Goal: Communication & Community: Share content

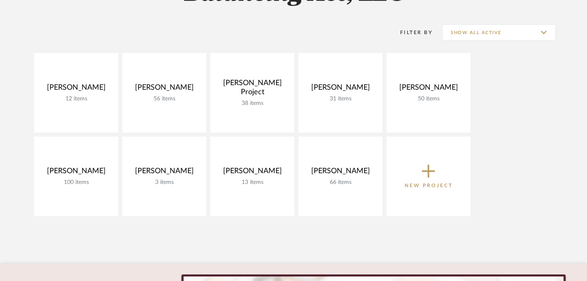
scroll to position [101, 0]
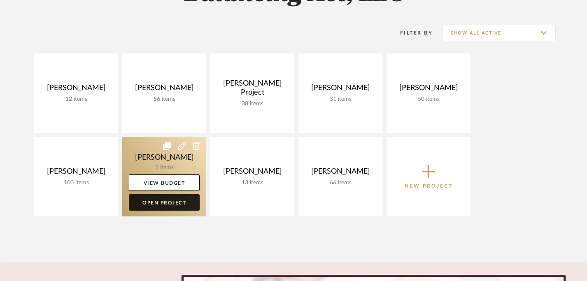
click at [178, 200] on link "Open Project" at bounding box center [164, 202] width 71 height 16
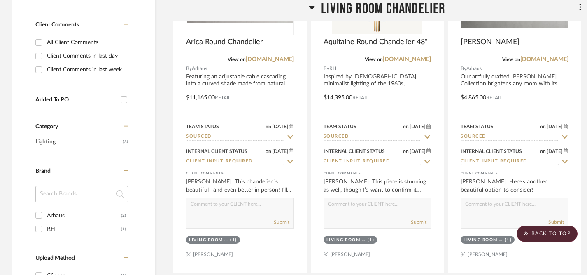
scroll to position [482, 0]
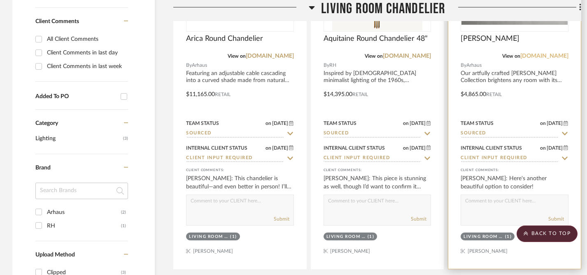
click at [557, 56] on link "[DOMAIN_NAME]" at bounding box center [544, 56] width 48 height 6
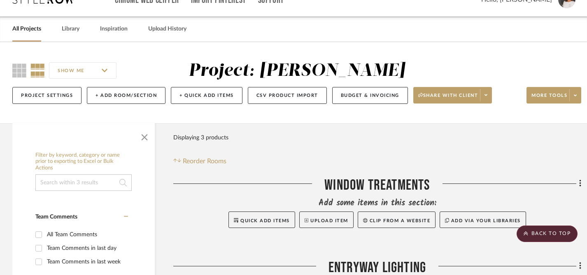
scroll to position [0, 0]
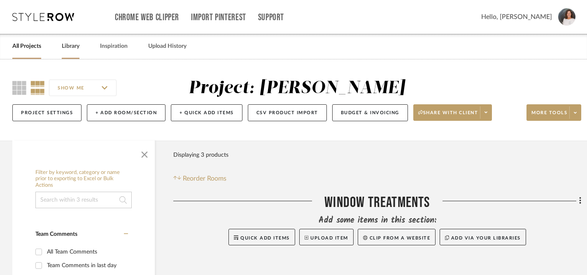
click at [71, 50] on link "Library" at bounding box center [71, 46] width 18 height 11
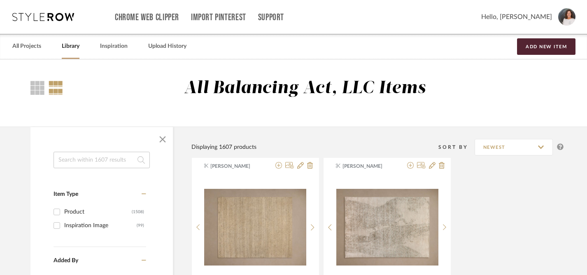
click at [100, 161] on input at bounding box center [102, 159] width 96 height 16
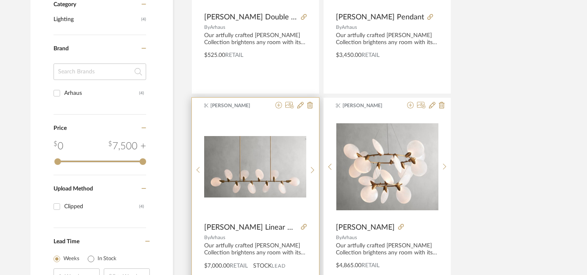
scroll to position [302, 0]
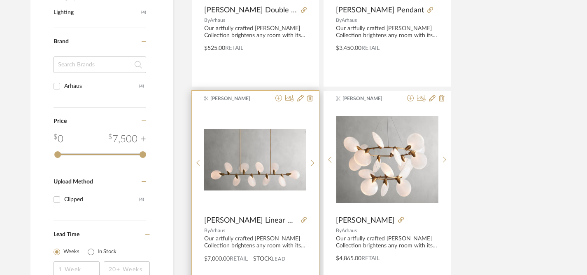
type input "lyla"
click at [270, 165] on img "0" at bounding box center [255, 159] width 102 height 61
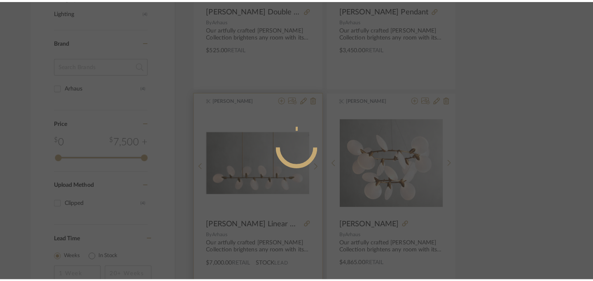
scroll to position [0, 0]
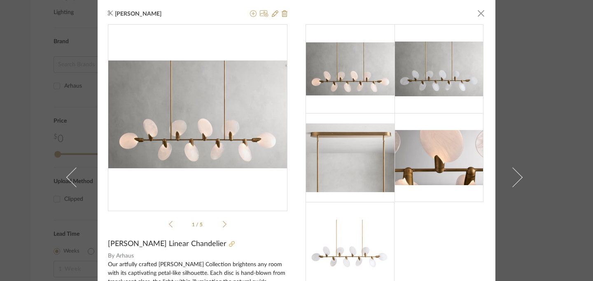
click at [229, 245] on icon at bounding box center [232, 244] width 6 height 6
click at [478, 16] on span "button" at bounding box center [481, 13] width 16 height 16
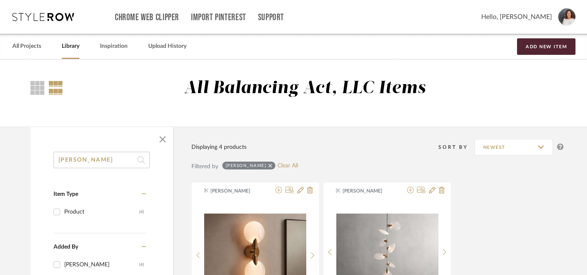
drag, startPoint x: 133, startPoint y: 160, endPoint x: 52, endPoint y: 159, distance: 80.7
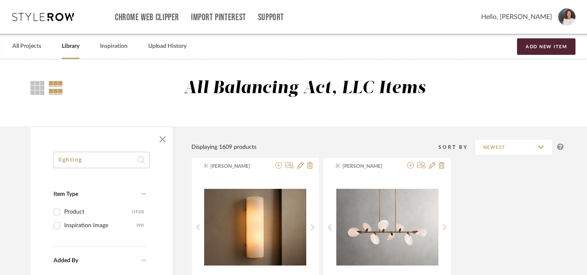
type input "lighting"
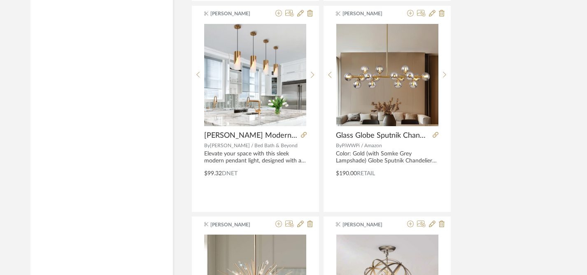
scroll to position [2070, 0]
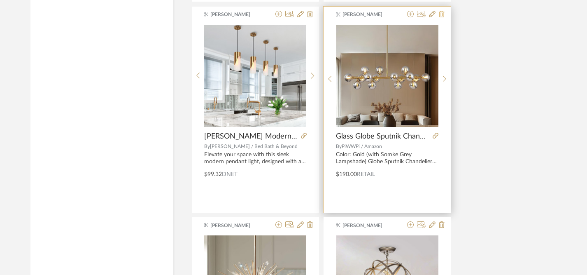
click at [441, 16] on icon at bounding box center [442, 14] width 6 height 7
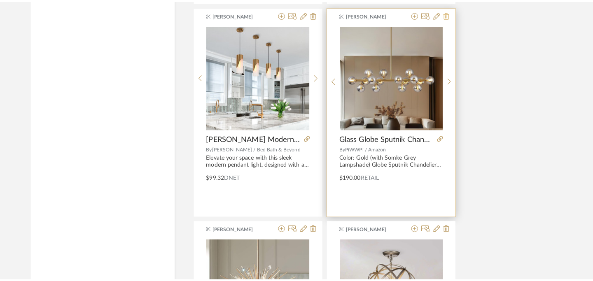
scroll to position [0, 0]
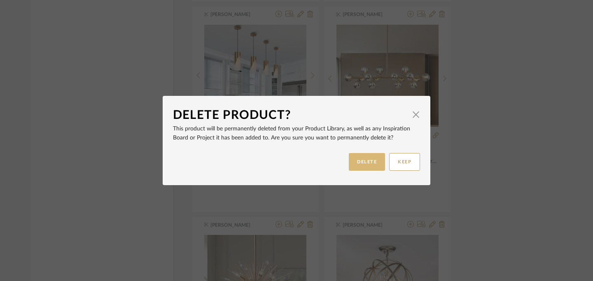
click at [367, 164] on button "DELETE" at bounding box center [367, 162] width 36 height 18
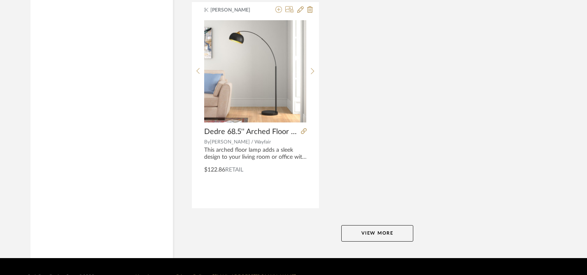
scroll to position [3780, 0]
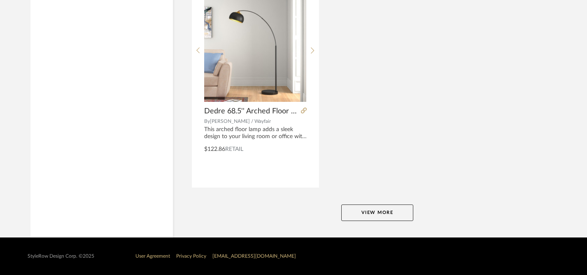
click at [375, 210] on button "View More" at bounding box center [377, 212] width 72 height 16
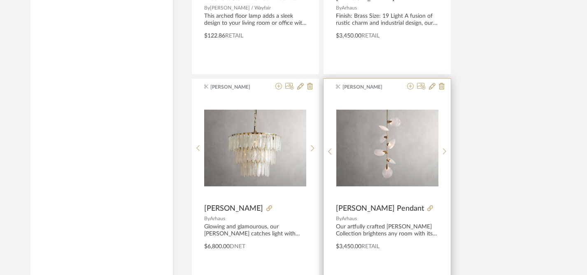
scroll to position [3880, 0]
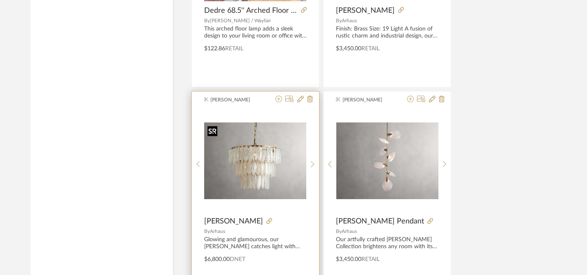
click at [0, 0] on img at bounding box center [0, 0] width 0 height 0
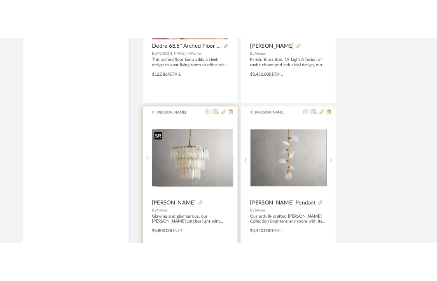
scroll to position [0, 0]
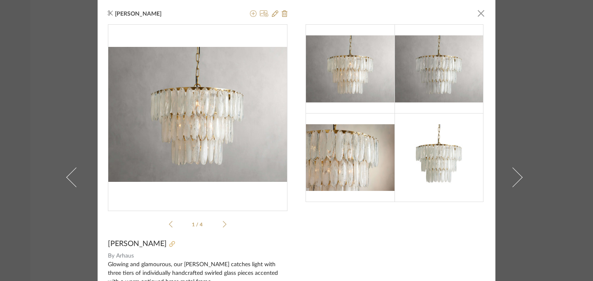
click at [169, 243] on icon at bounding box center [172, 244] width 6 height 6
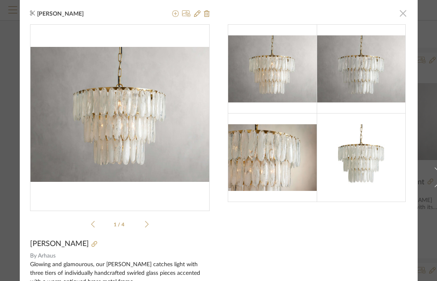
click at [397, 16] on span "button" at bounding box center [403, 13] width 16 height 16
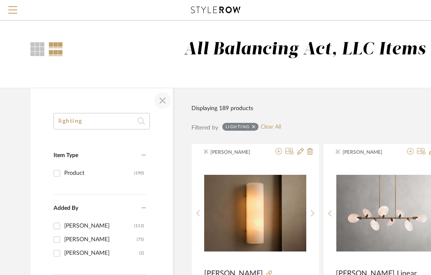
click at [161, 101] on span "button" at bounding box center [163, 101] width 20 height 20
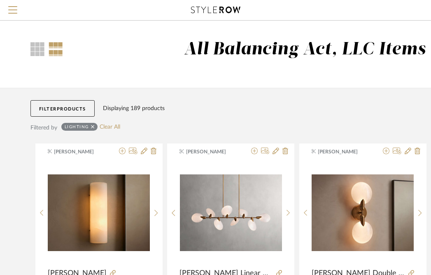
click at [203, 10] on icon at bounding box center [215, 10] width 49 height 7
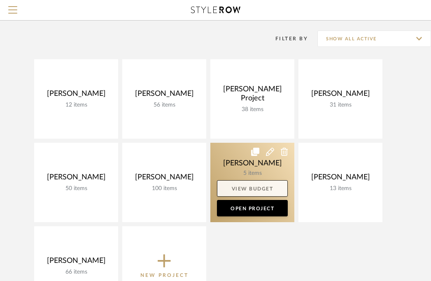
scroll to position [61, 0]
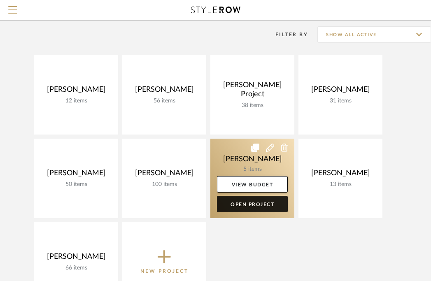
click at [254, 206] on link "Open Project" at bounding box center [252, 204] width 71 height 16
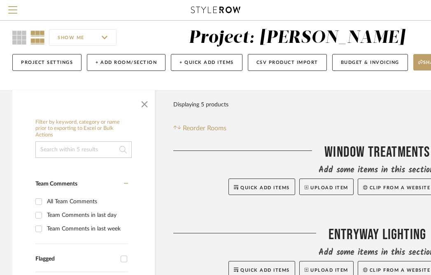
scroll to position [13, 0]
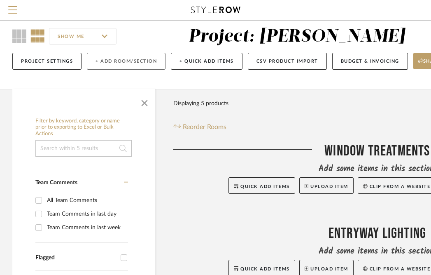
click at [140, 62] on button "+ Add Room/Section" at bounding box center [126, 61] width 79 height 17
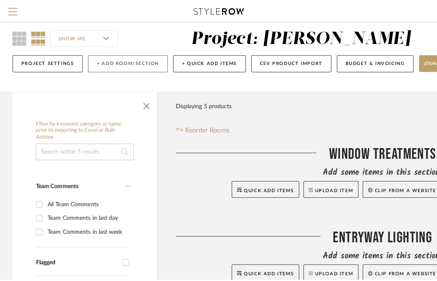
scroll to position [0, 0]
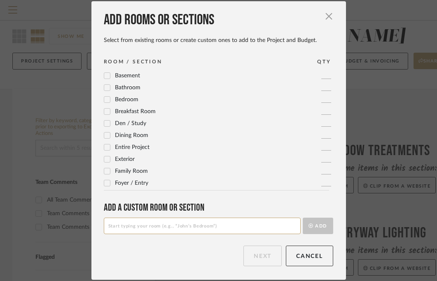
click at [184, 227] on input at bounding box center [202, 226] width 197 height 16
type input "Powder Bathroom"
click at [314, 228] on button "Add" at bounding box center [318, 226] width 30 height 16
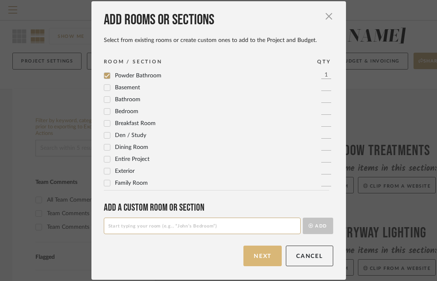
click at [260, 257] on button "Next" at bounding box center [262, 256] width 38 height 21
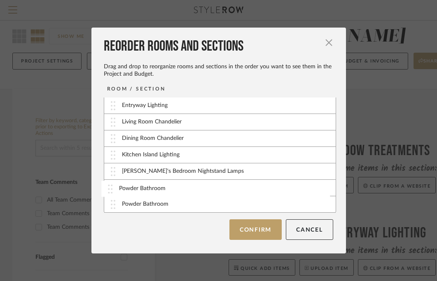
scroll to position [17, 0]
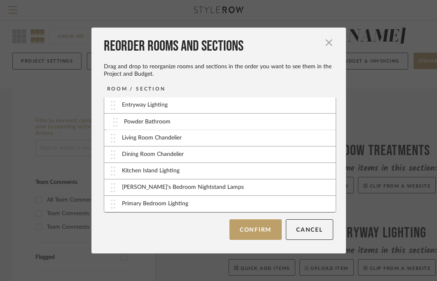
drag, startPoint x: 108, startPoint y: 206, endPoint x: 113, endPoint y: 124, distance: 82.5
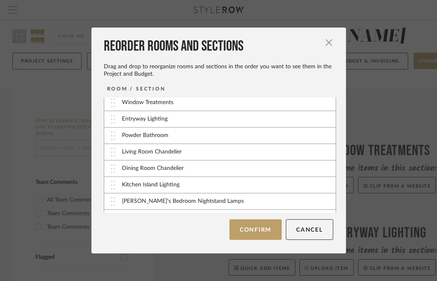
scroll to position [0, 0]
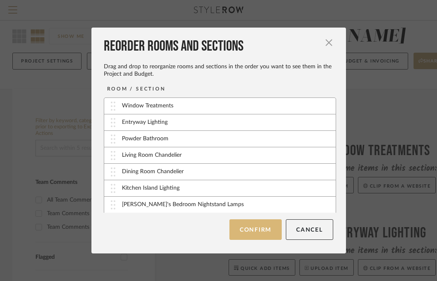
click at [254, 233] on button "Confirm" at bounding box center [255, 229] width 52 height 21
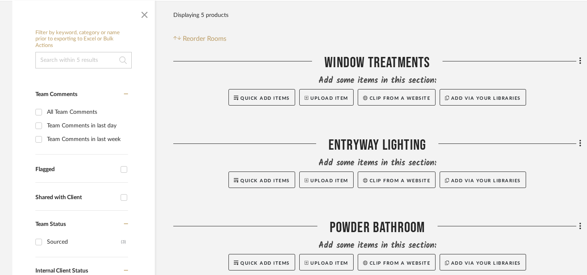
scroll to position [139, 0]
click at [274, 262] on span "Quick Add Items" at bounding box center [264, 263] width 49 height 5
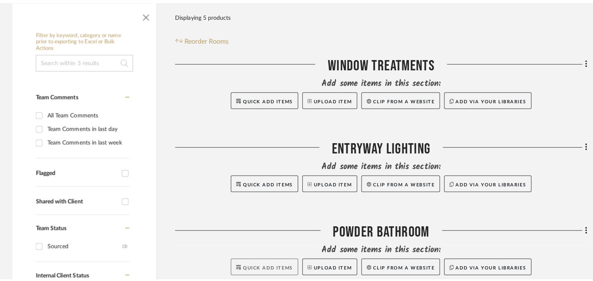
scroll to position [0, 0]
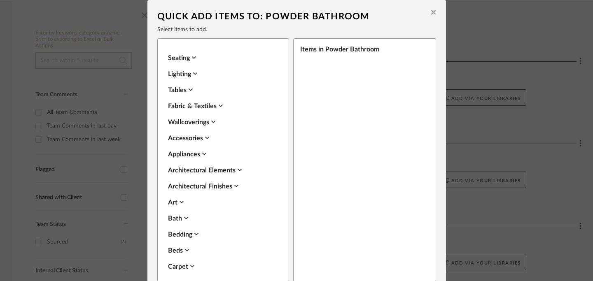
click at [433, 14] on button at bounding box center [433, 13] width 13 height 19
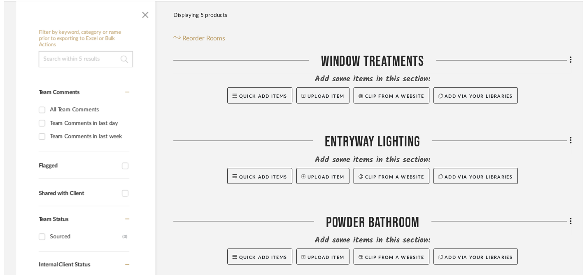
scroll to position [139, 0]
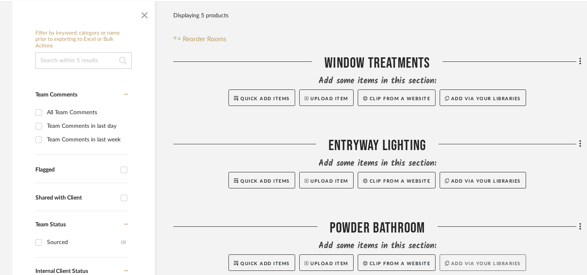
click at [485, 263] on button "Add via your libraries" at bounding box center [483, 262] width 86 height 16
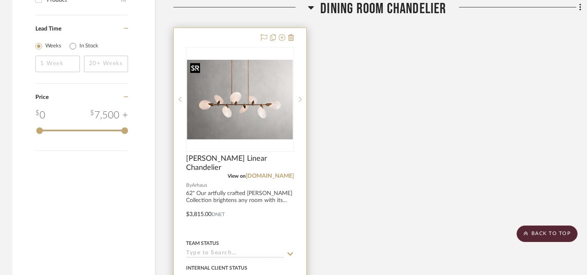
scroll to position [853, 0]
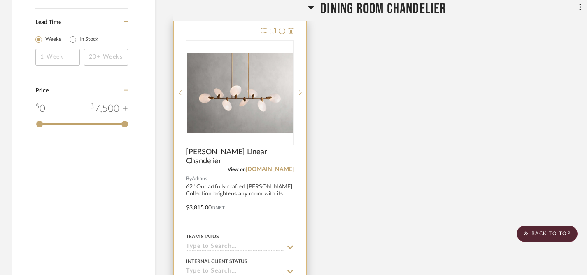
click at [289, 248] on icon at bounding box center [289, 247] width 7 height 7
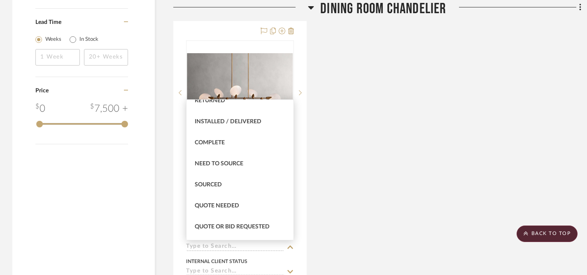
scroll to position [202, 0]
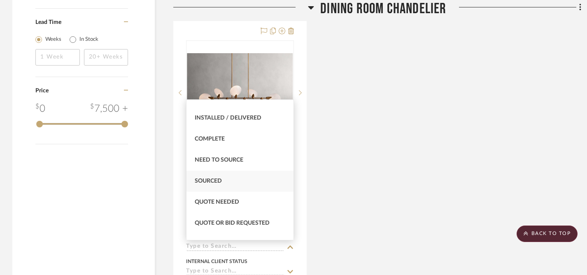
click at [217, 181] on span "Sourced" at bounding box center [208, 181] width 27 height 6
type input "[DATE]"
type input "Sourced"
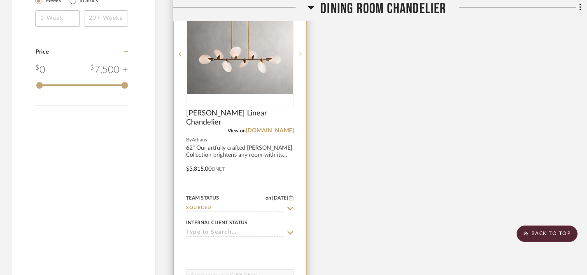
scroll to position [896, 0]
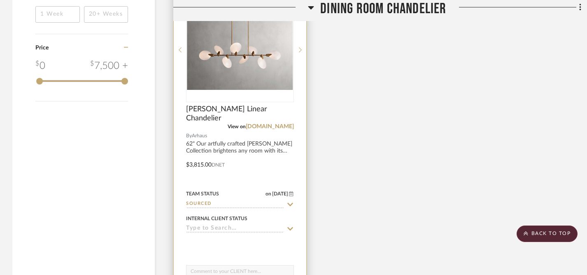
click at [289, 228] on icon at bounding box center [290, 228] width 6 height 3
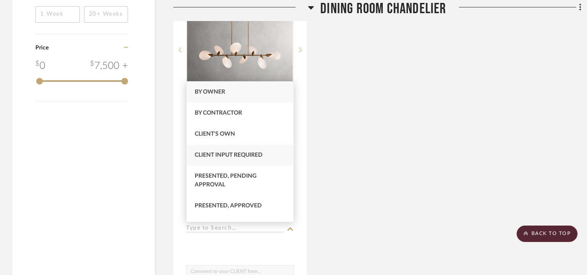
click at [246, 156] on span "Client Input Required" at bounding box center [229, 155] width 68 height 6
type input "[DATE]"
type input "Client Input Required"
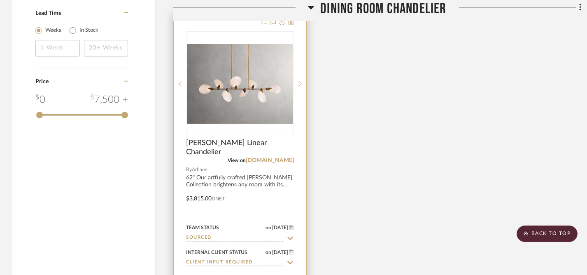
scroll to position [836, 0]
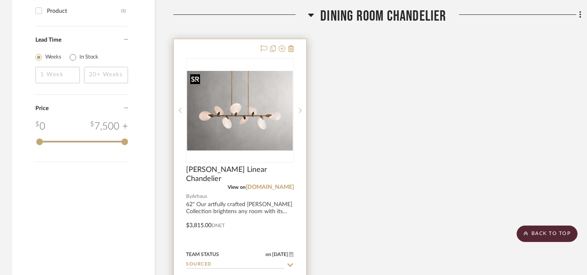
click at [241, 100] on img "0" at bounding box center [240, 111] width 106 height 80
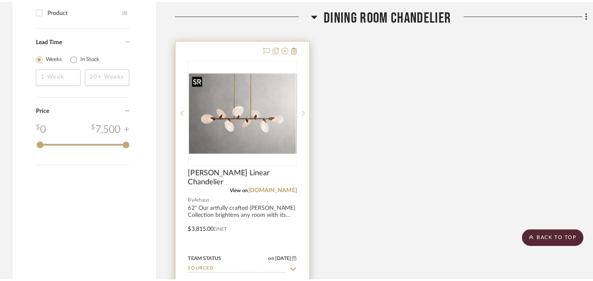
scroll to position [0, 0]
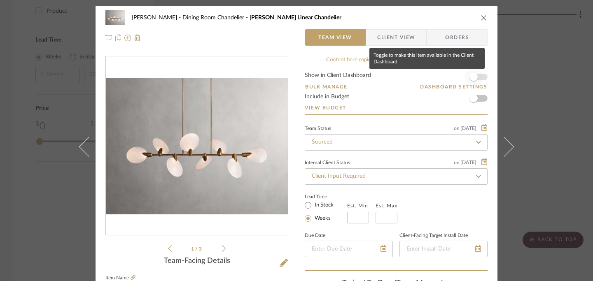
click at [473, 78] on span "button" at bounding box center [473, 77] width 8 height 8
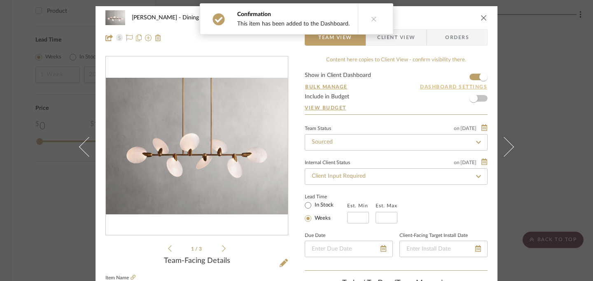
click at [456, 86] on button "Dashboard Settings" at bounding box center [453, 86] width 68 height 7
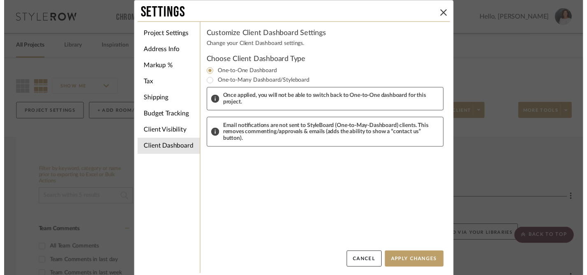
scroll to position [836, 0]
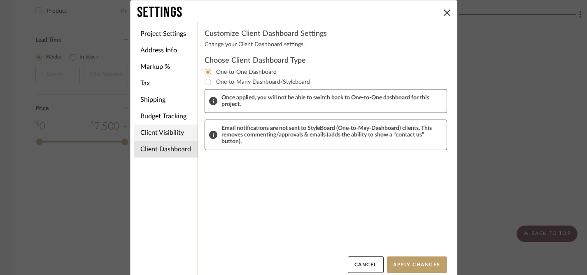
click at [152, 132] on li "Client Visibility" at bounding box center [166, 132] width 64 height 16
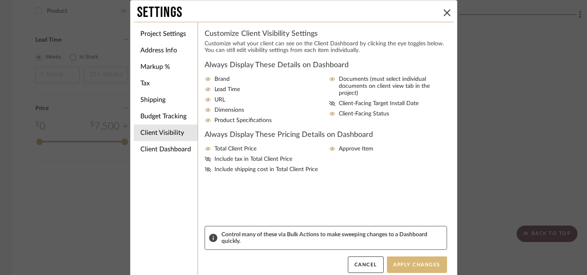
click at [401, 267] on button "Apply Changes" at bounding box center [417, 264] width 60 height 16
click at [442, 17] on button at bounding box center [447, 13] width 10 height 10
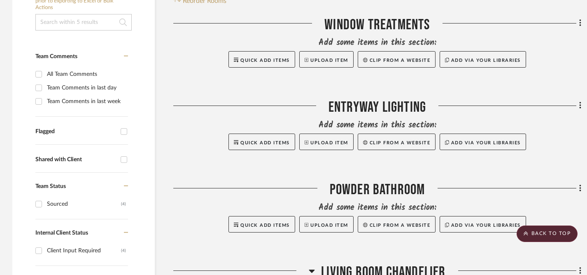
scroll to position [0, 0]
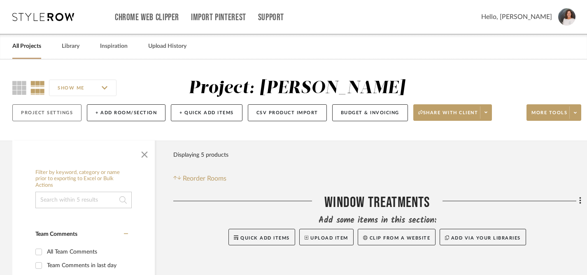
click at [52, 115] on button "Project Settings" at bounding box center [46, 112] width 69 height 17
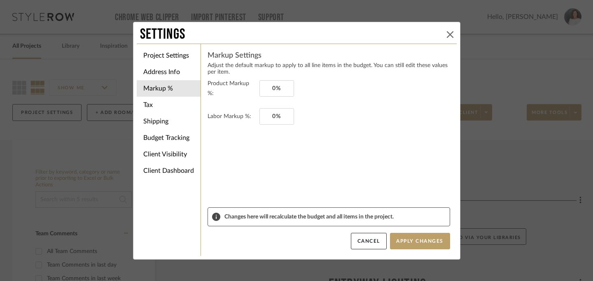
click at [447, 35] on icon at bounding box center [450, 34] width 7 height 7
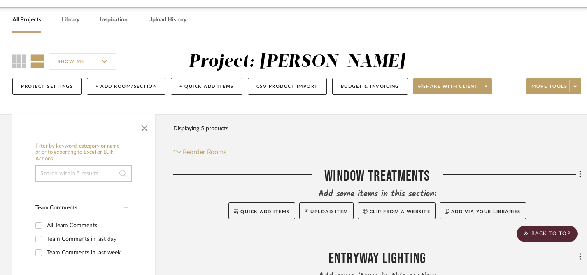
scroll to position [19, 0]
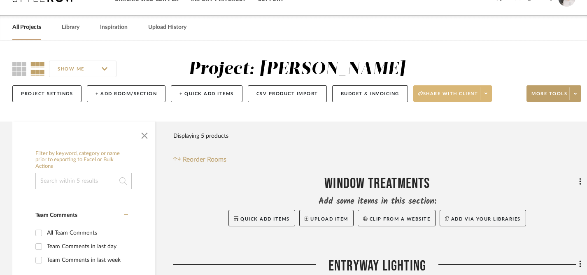
click at [450, 94] on span "Share with client" at bounding box center [448, 97] width 60 height 12
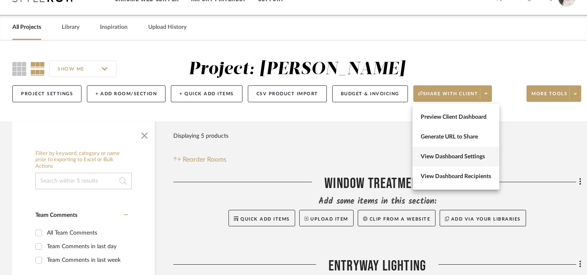
click at [458, 153] on span "View Dashboard Settings" at bounding box center [456, 156] width 70 height 7
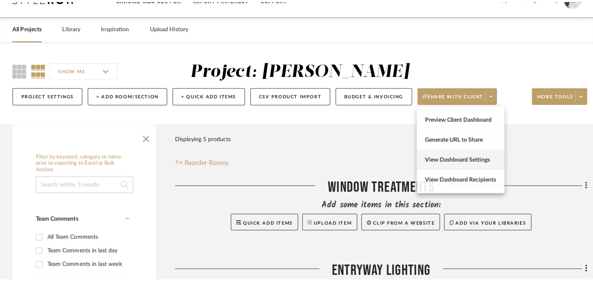
scroll to position [0, 0]
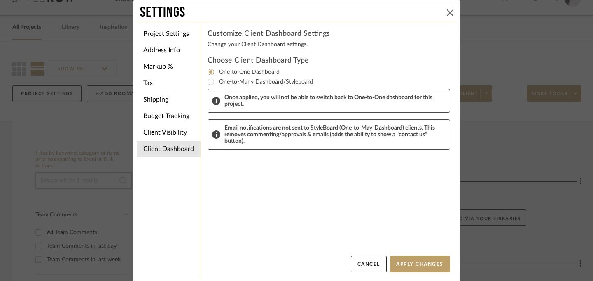
click at [447, 13] on icon at bounding box center [450, 12] width 7 height 7
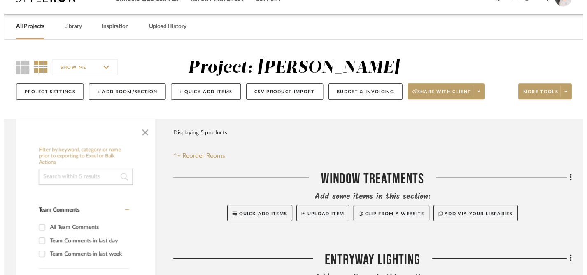
scroll to position [19, 0]
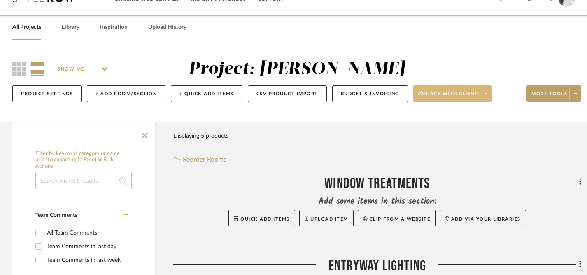
click at [466, 98] on span "Share with client" at bounding box center [448, 97] width 60 height 12
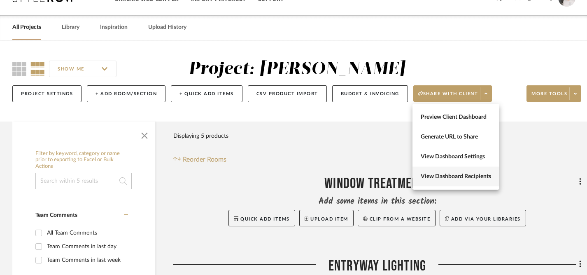
click at [478, 179] on span "View Dashboard Recipients" at bounding box center [456, 176] width 70 height 7
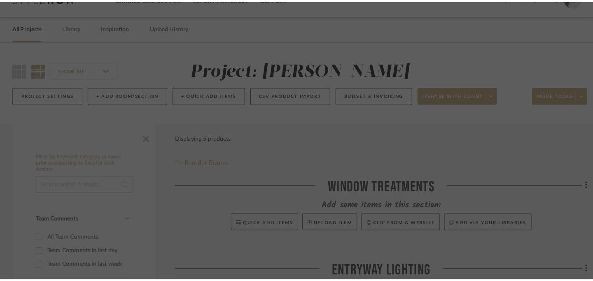
scroll to position [0, 0]
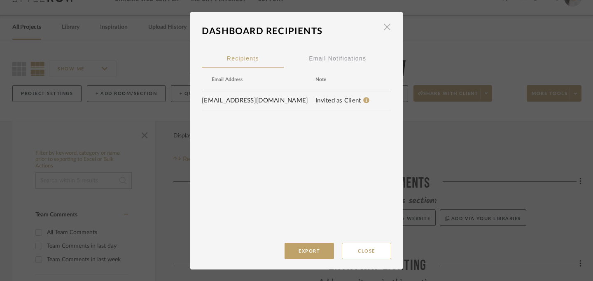
click at [381, 30] on span "button" at bounding box center [387, 27] width 16 height 16
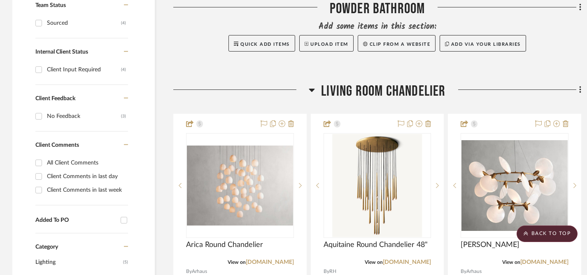
scroll to position [353, 0]
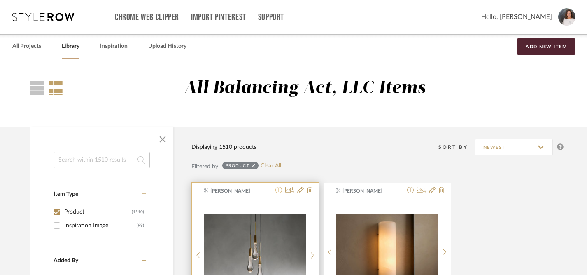
click at [278, 191] on icon at bounding box center [278, 189] width 7 height 7
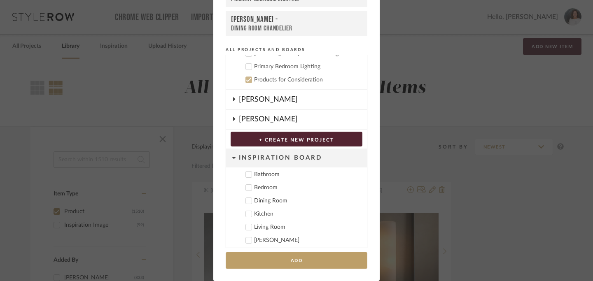
scroll to position [242, 0]
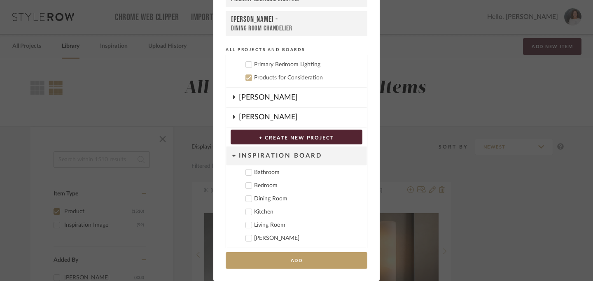
click at [232, 157] on icon at bounding box center [234, 156] width 4 height 2
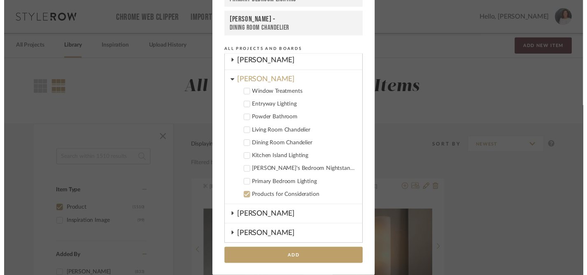
scroll to position [84, 0]
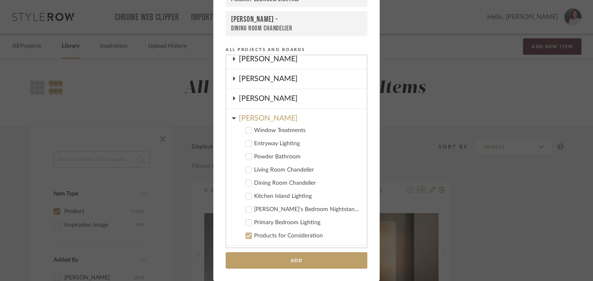
click at [247, 156] on icon at bounding box center [248, 157] width 5 height 4
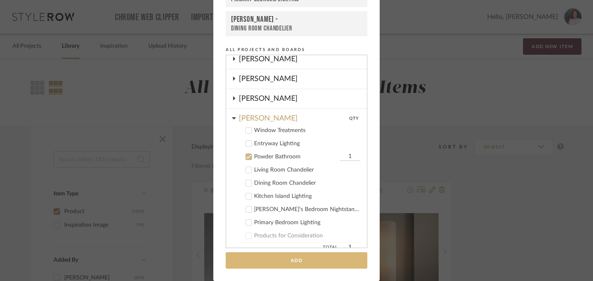
click at [297, 258] on button "Add" at bounding box center [297, 260] width 142 height 17
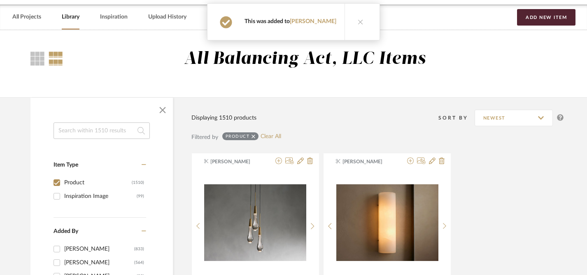
scroll to position [23, 0]
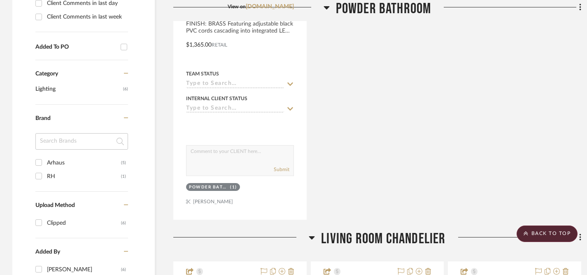
scroll to position [528, 0]
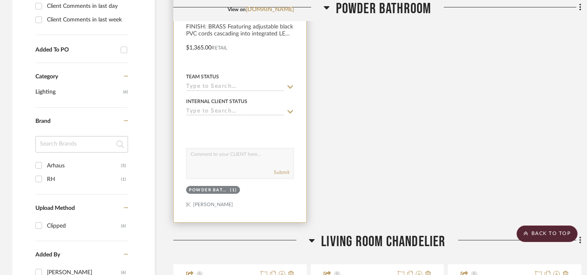
click at [291, 85] on icon at bounding box center [289, 87] width 7 height 7
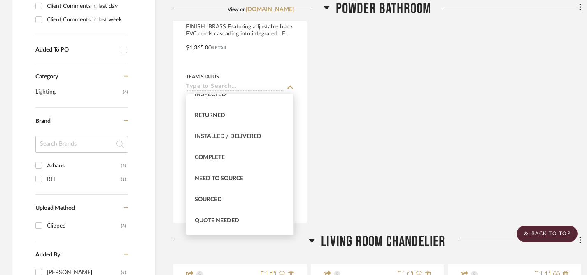
scroll to position [179, 0]
click at [216, 201] on span "Sourced" at bounding box center [208, 199] width 27 height 6
type input "[DATE]"
type input "Sourced"
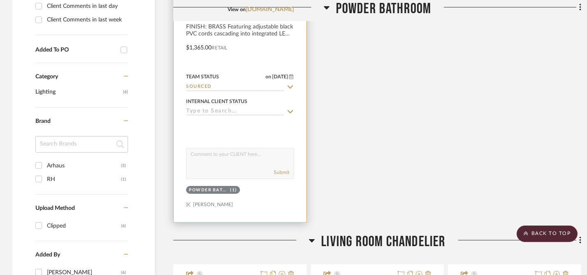
click at [290, 110] on icon at bounding box center [289, 111] width 7 height 7
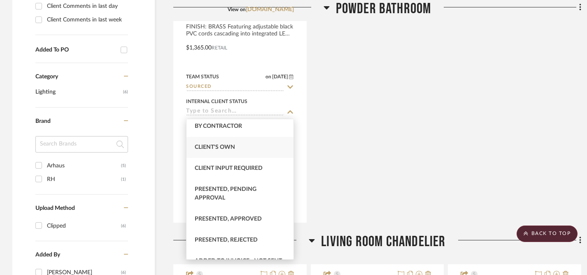
scroll to position [25, 0]
click at [246, 168] on span "Client Input Required" at bounding box center [229, 168] width 68 height 6
type input "[DATE]"
type input "Client Input Required"
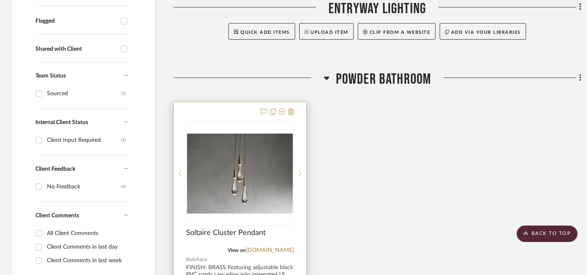
scroll to position [256, 0]
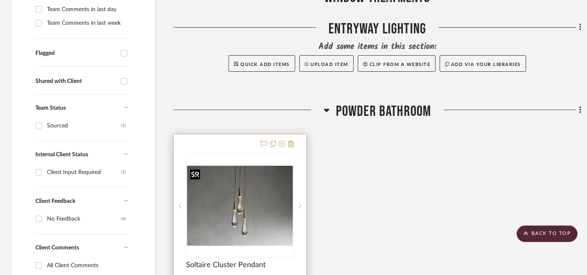
click at [246, 200] on img "0" at bounding box center [240, 205] width 106 height 80
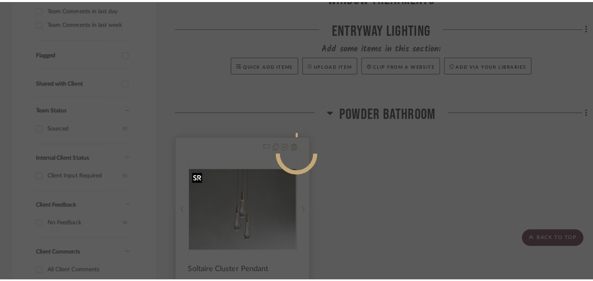
scroll to position [0, 0]
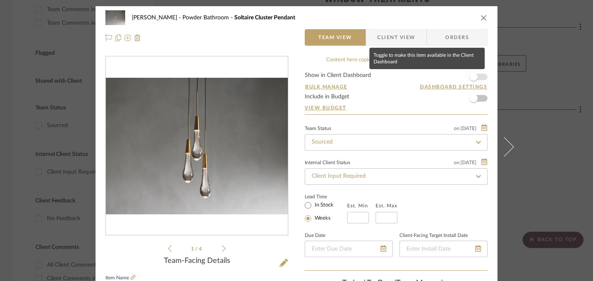
click at [473, 78] on span "button" at bounding box center [473, 77] width 8 height 8
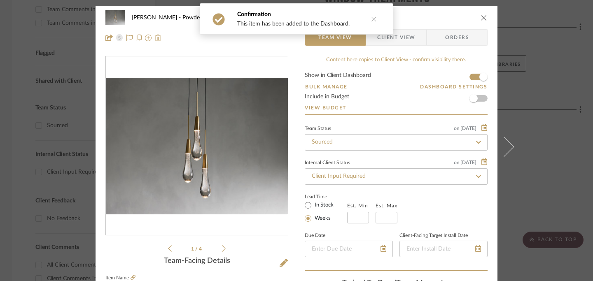
click at [482, 19] on icon "close" at bounding box center [483, 17] width 7 height 7
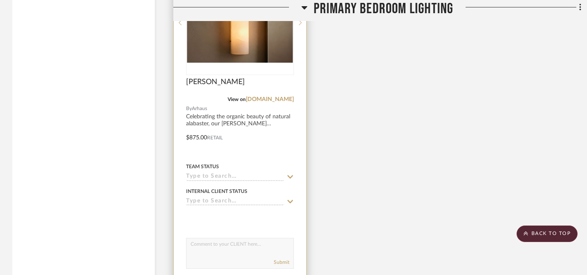
scroll to position [1812, 0]
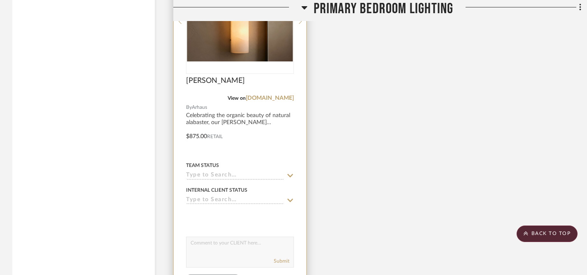
click at [289, 173] on icon at bounding box center [289, 175] width 7 height 7
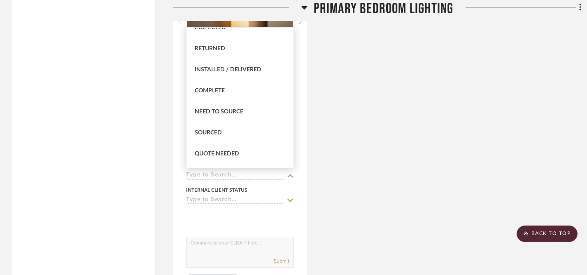
scroll to position [179, 0]
click at [220, 130] on span "Sourced" at bounding box center [208, 132] width 27 height 6
type input "[DATE]"
type input "Sourced"
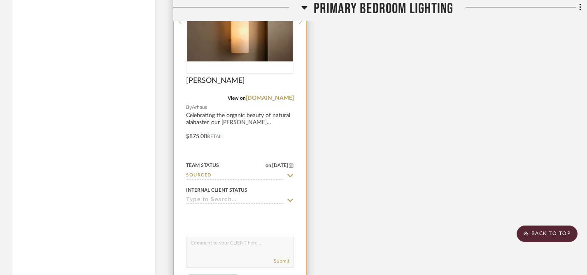
click at [289, 198] on icon at bounding box center [289, 200] width 7 height 7
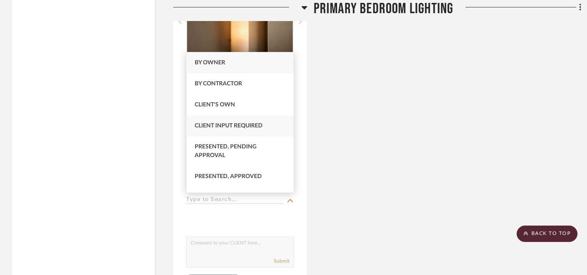
click at [238, 123] on span "Client Input Required" at bounding box center [229, 126] width 68 height 6
type input "[DATE]"
type input "Client Input Required"
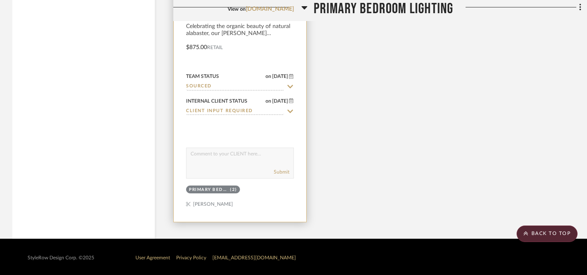
scroll to position [1898, 0]
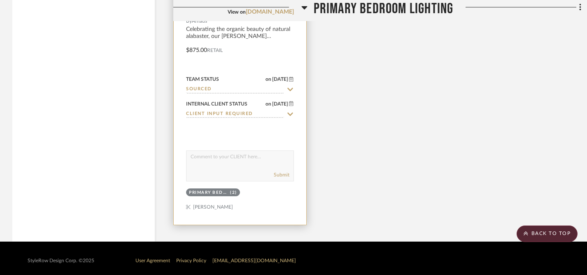
click at [252, 153] on textarea at bounding box center [239, 159] width 107 height 16
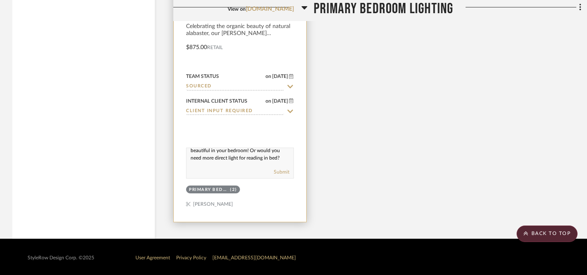
scroll to position [18, 0]
type textarea "I think these (or something similar) would be beautiful in your bedroom! Or wou…"
click at [286, 171] on button "Submit" at bounding box center [282, 171] width 16 height 7
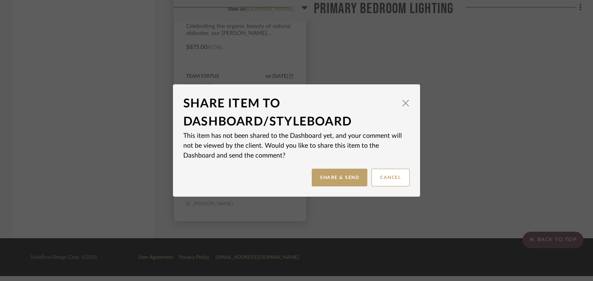
scroll to position [0, 0]
click at [349, 177] on button "Share & Send" at bounding box center [340, 178] width 56 height 18
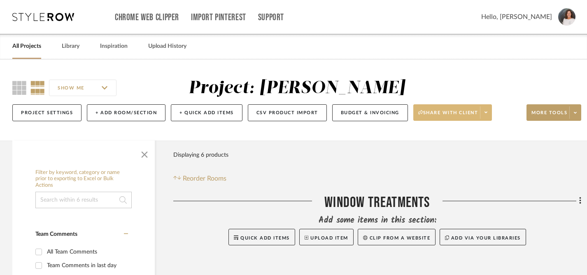
click at [455, 114] on span "Share with client" at bounding box center [448, 115] width 60 height 12
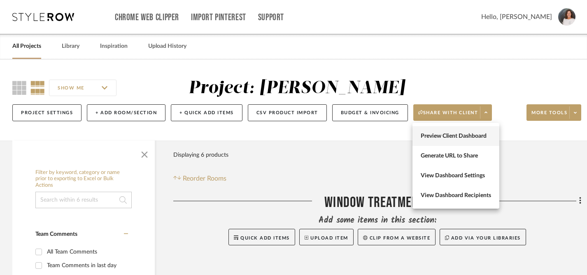
click at [450, 134] on span "Preview Client Dashboard" at bounding box center [456, 136] width 70 height 7
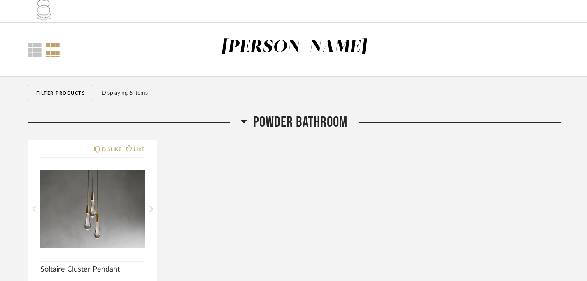
scroll to position [10, 0]
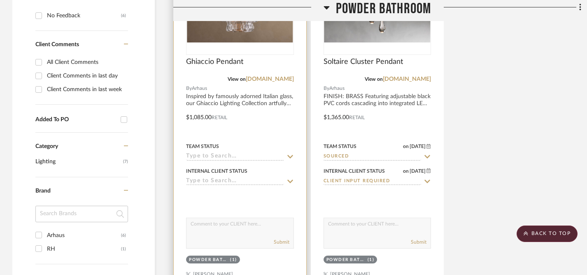
scroll to position [459, 0]
click at [290, 155] on icon at bounding box center [289, 156] width 7 height 7
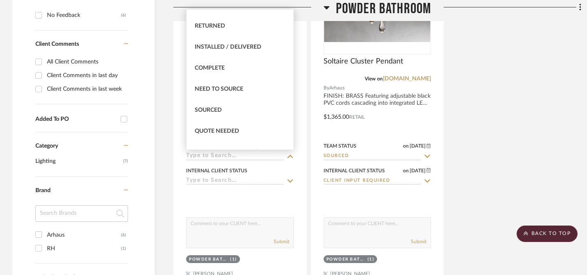
scroll to position [186, 0]
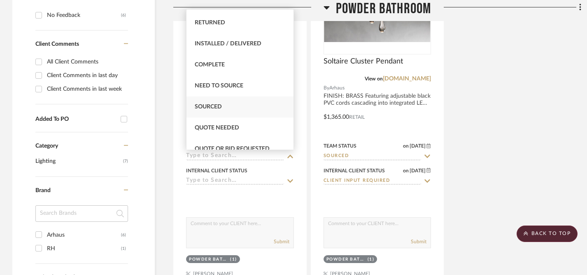
click at [221, 107] on span "Sourced" at bounding box center [208, 107] width 27 height 6
type input "[DATE]"
type input "Sourced"
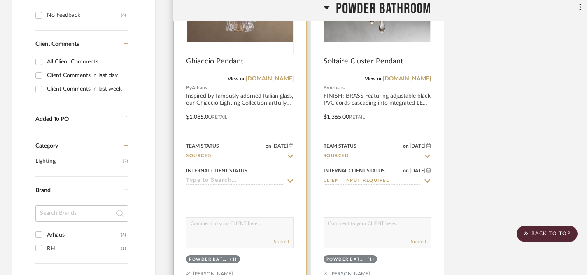
click at [290, 181] on icon at bounding box center [290, 180] width 6 height 3
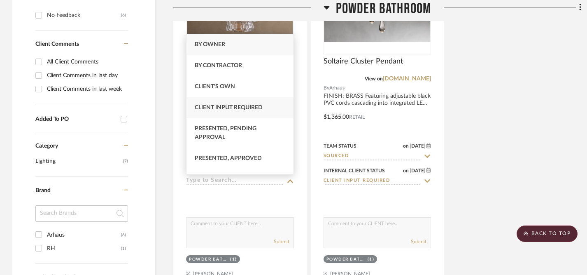
click at [247, 107] on span "Client Input Required" at bounding box center [229, 108] width 68 height 6
type input "[DATE]"
type input "Client Input Required"
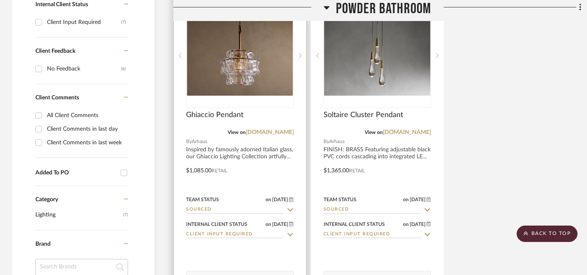
scroll to position [405, 0]
click at [240, 75] on img "0" at bounding box center [240, 56] width 106 height 80
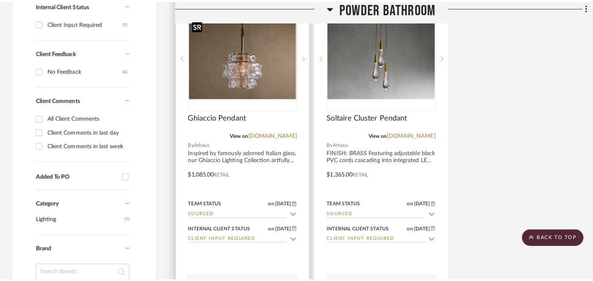
scroll to position [0, 0]
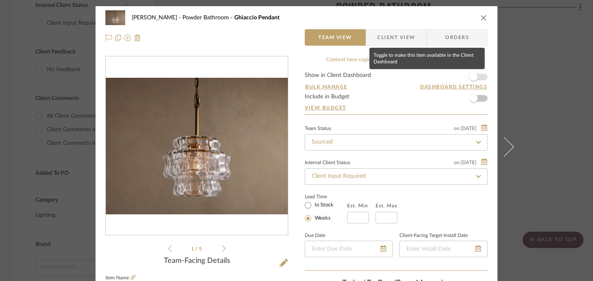
click at [470, 78] on span "button" at bounding box center [473, 77] width 8 height 8
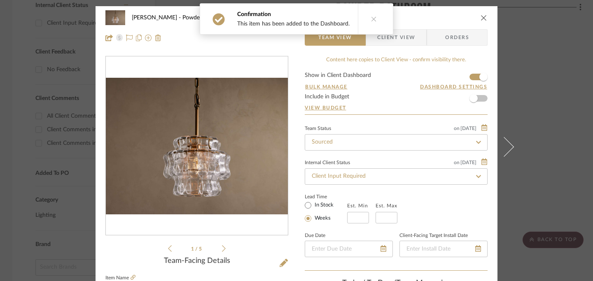
click at [482, 21] on icon "close" at bounding box center [483, 17] width 7 height 7
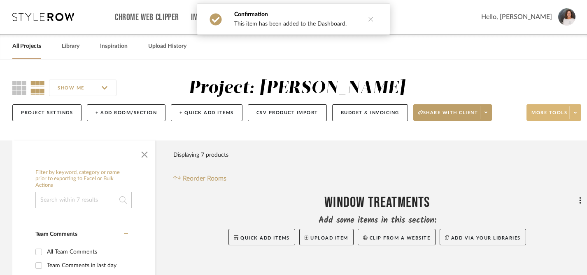
click at [573, 109] on span at bounding box center [575, 112] width 12 height 12
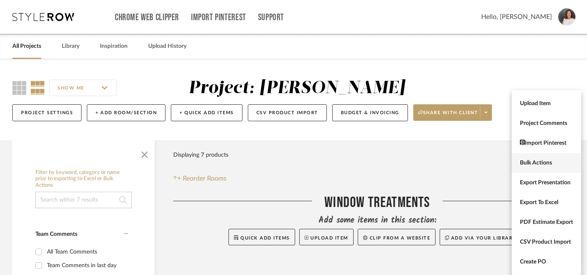
click at [534, 161] on span "Bulk Actions" at bounding box center [546, 162] width 53 height 7
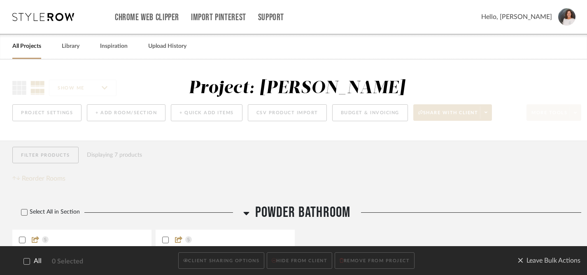
click at [30, 259] on label "All" at bounding box center [26, 261] width 29 height 8
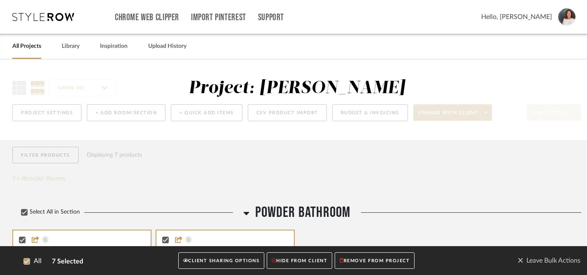
click at [201, 262] on button "CLIENT SHARING OPTIONS" at bounding box center [221, 260] width 86 height 17
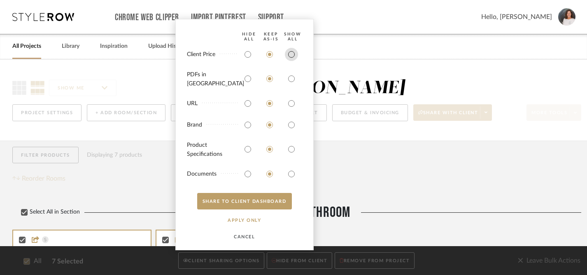
click at [291, 61] on input "radio" at bounding box center [291, 54] width 13 height 13
radio input "true"
click at [291, 80] on input "radio" at bounding box center [291, 78] width 13 height 13
radio input "true"
click at [291, 98] on input "radio" at bounding box center [291, 103] width 13 height 13
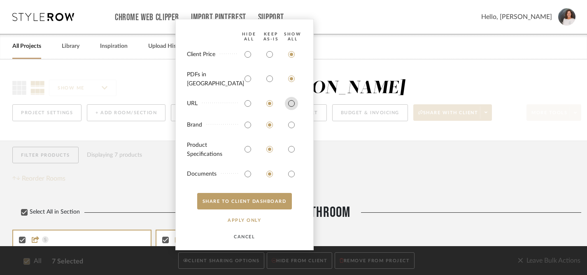
radio input "true"
click at [292, 127] on input "radio" at bounding box center [291, 124] width 13 height 13
radio input "true"
click at [290, 148] on input "radio" at bounding box center [291, 148] width 13 height 13
radio input "true"
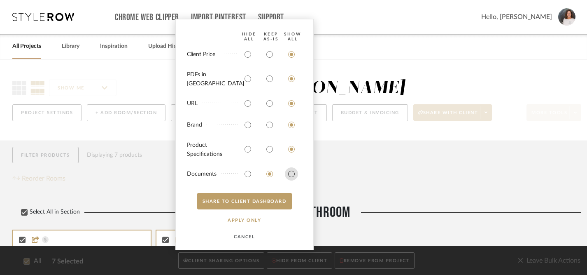
click at [290, 171] on input "radio" at bounding box center [291, 173] width 13 height 13
radio input "true"
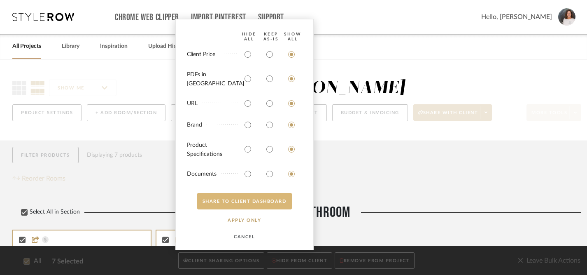
click at [253, 202] on button "SHARE TO CLIENT Dashboard" at bounding box center [244, 201] width 95 height 16
